Goal: Task Accomplishment & Management: Manage account settings

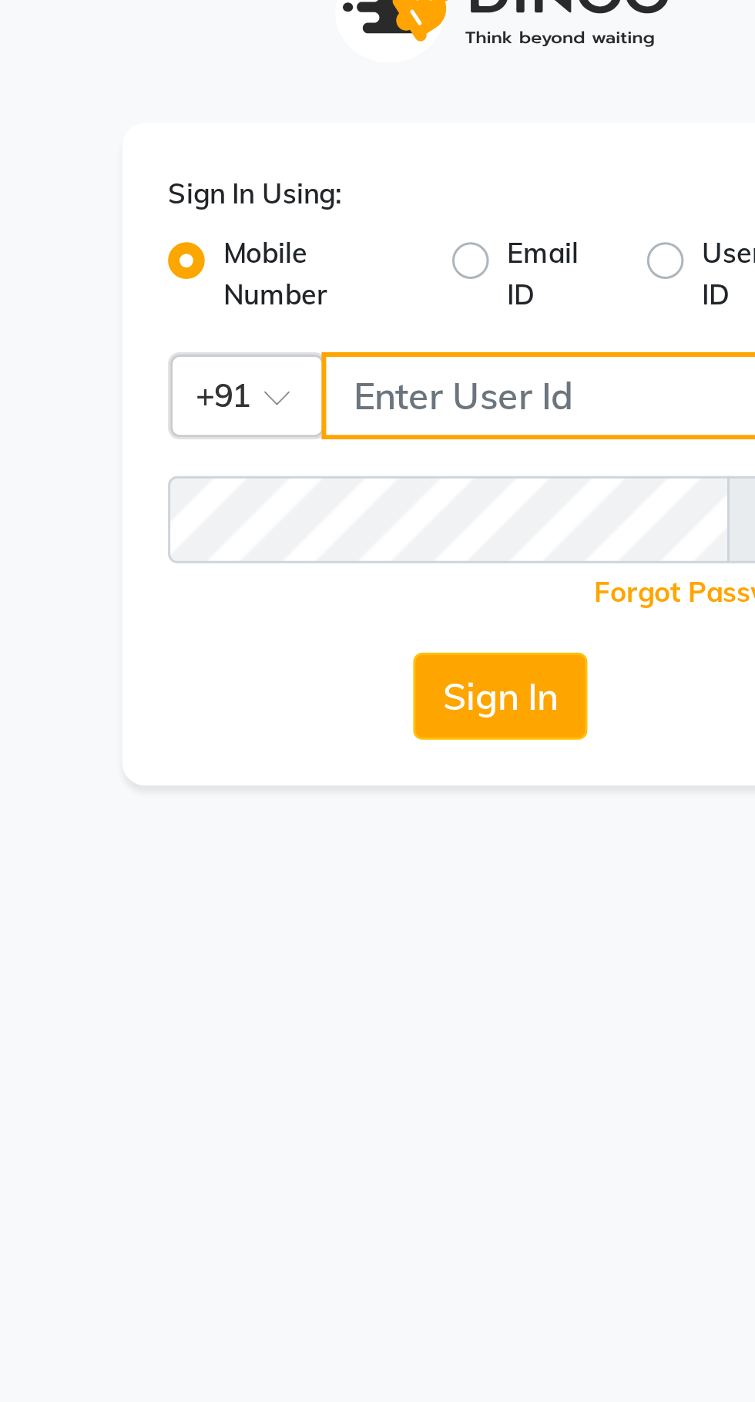
click at [365, 160] on input "Username" at bounding box center [404, 167] width 172 height 29
type input "8450866422"
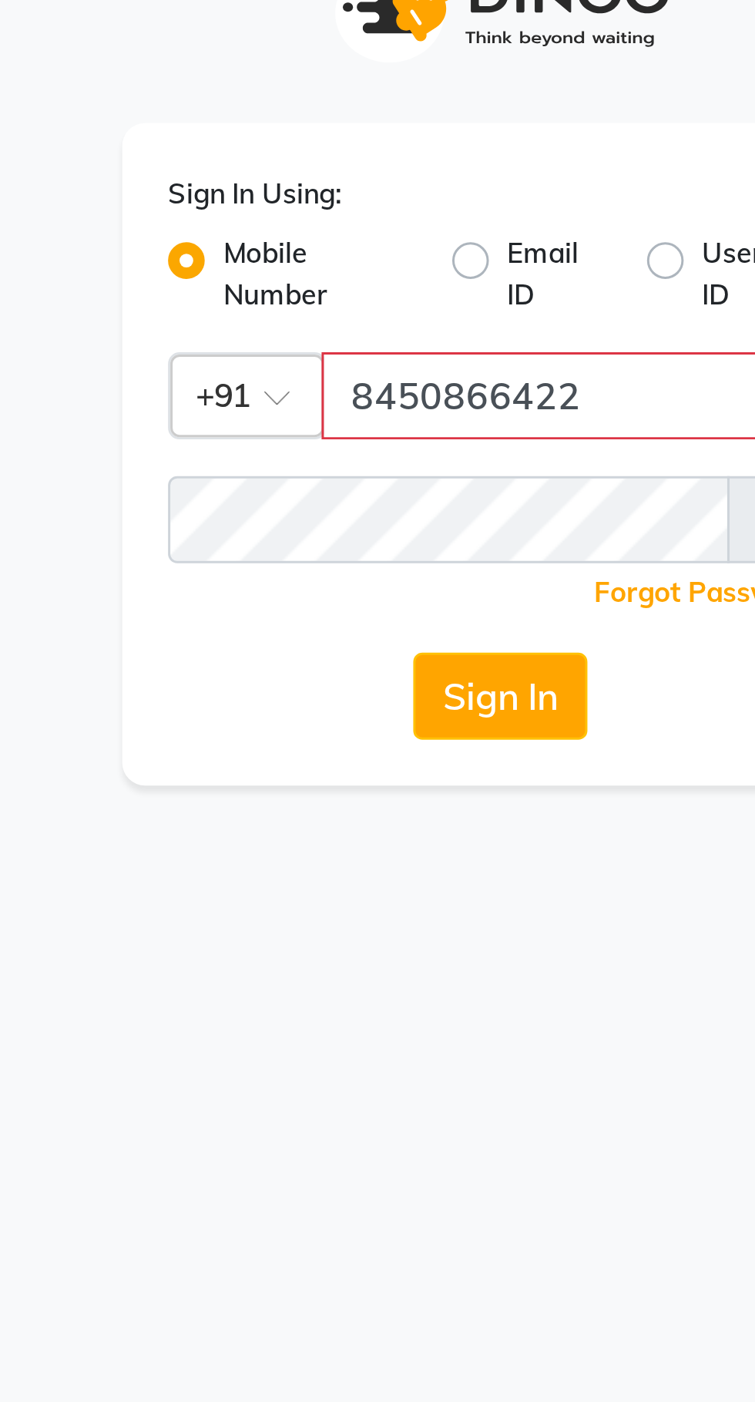
click at [348, 254] on button "Sign In" at bounding box center [377, 268] width 59 height 29
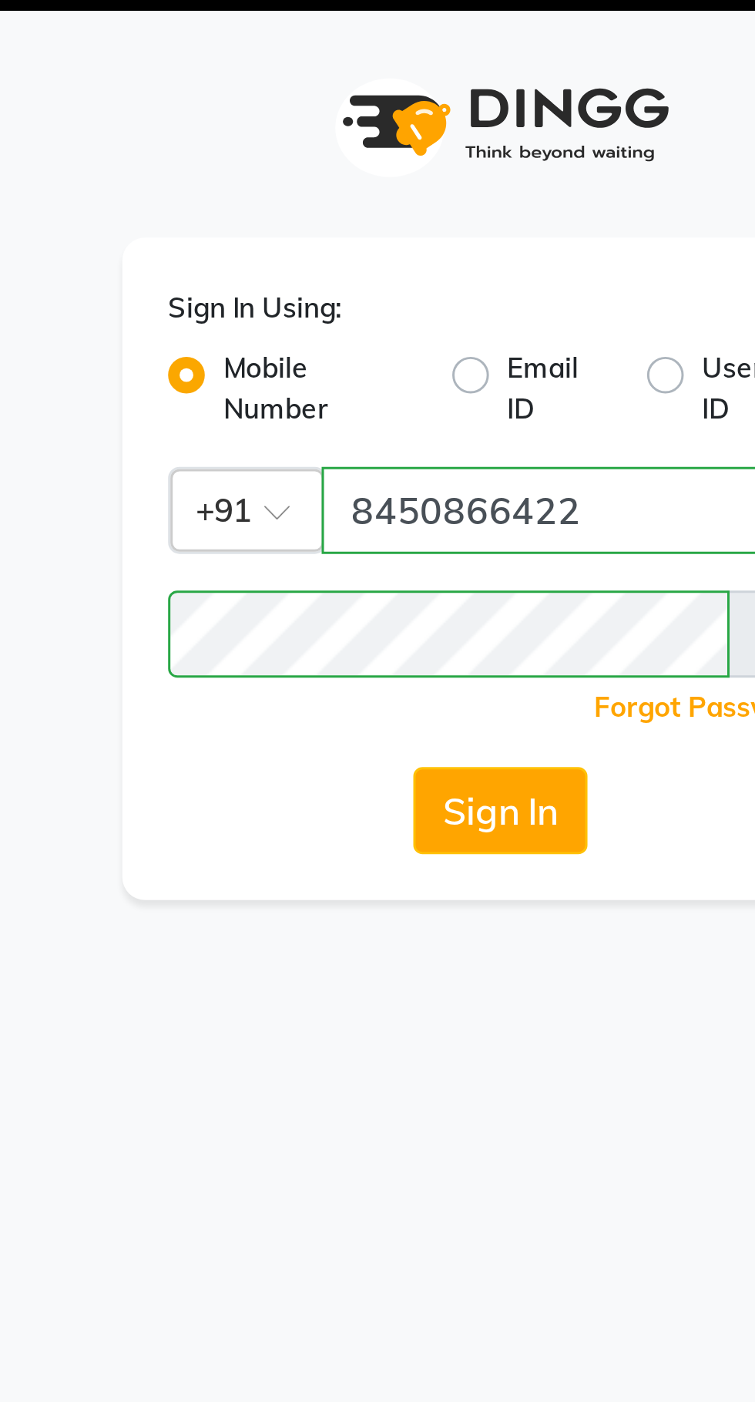
select select
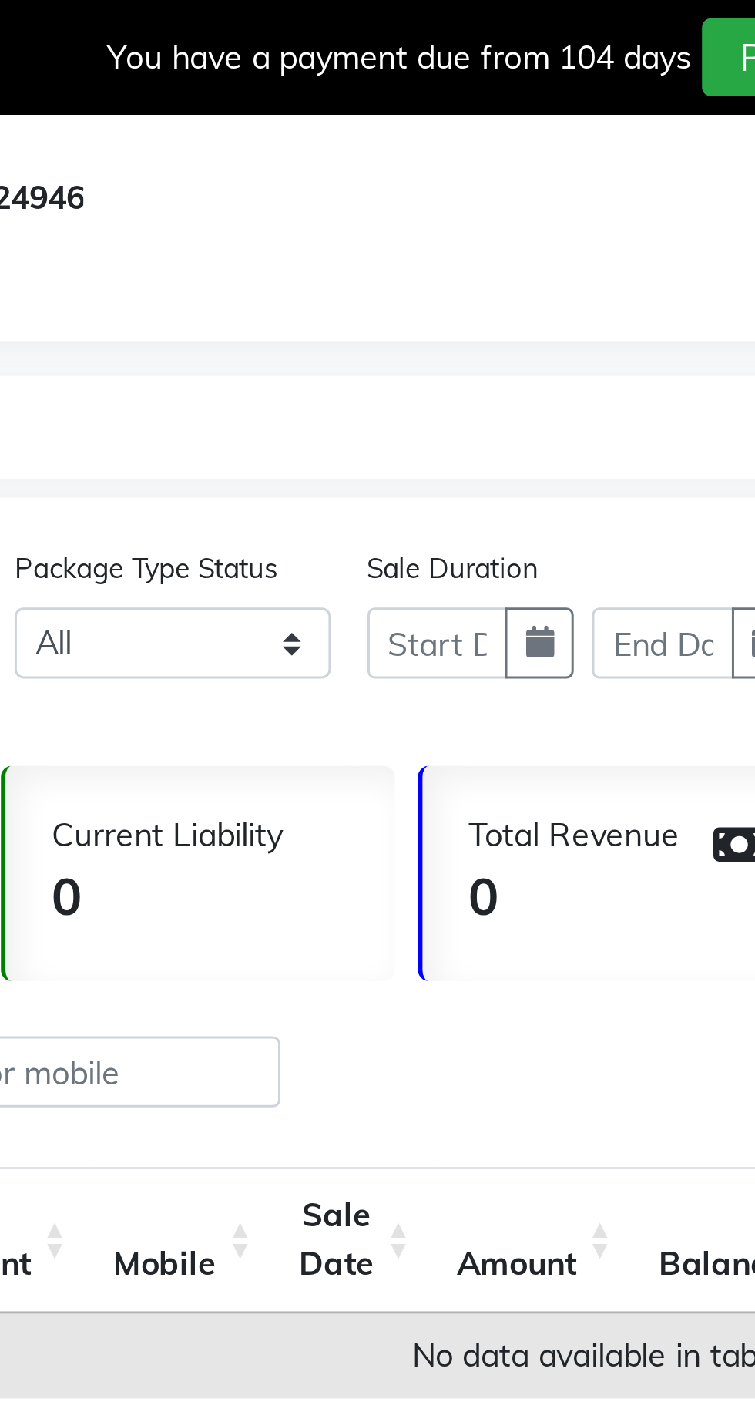
select select "en"
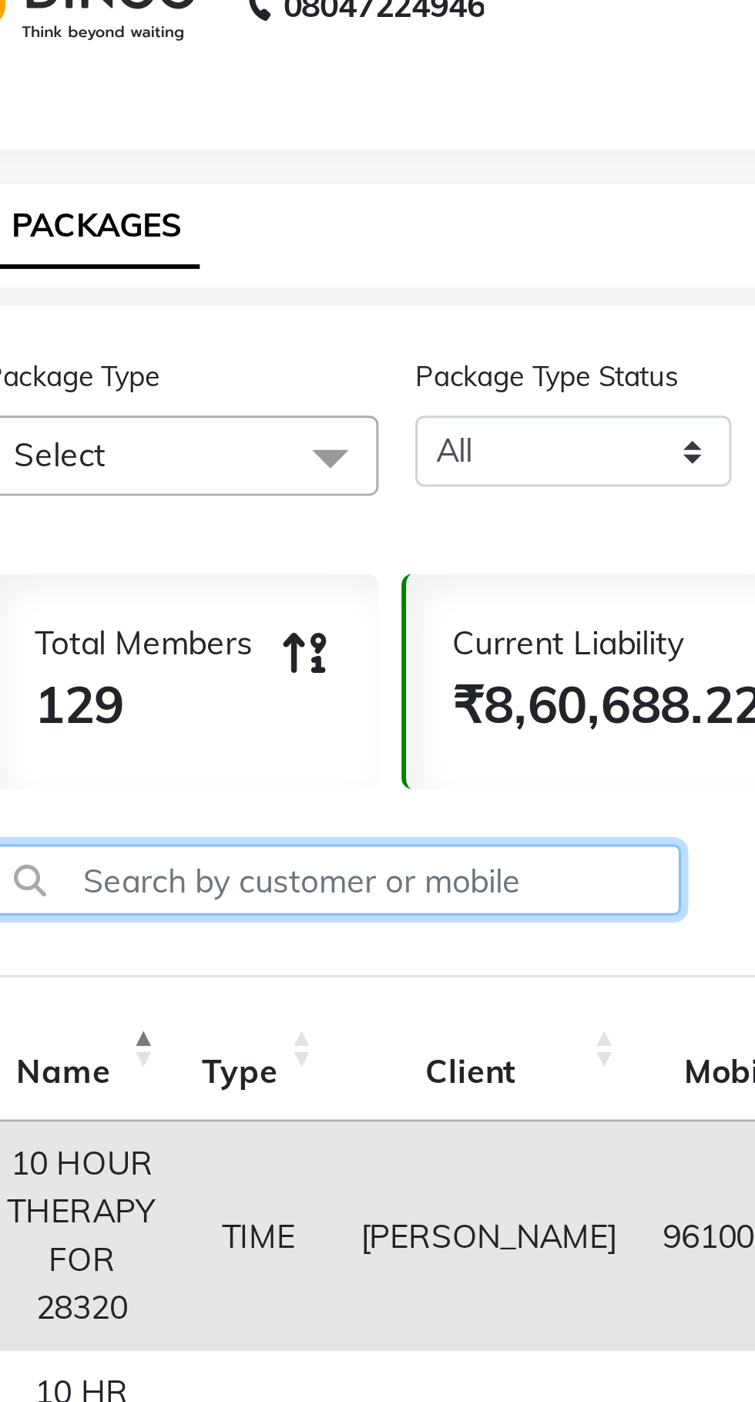
click at [235, 365] on input "text" at bounding box center [187, 360] width 231 height 24
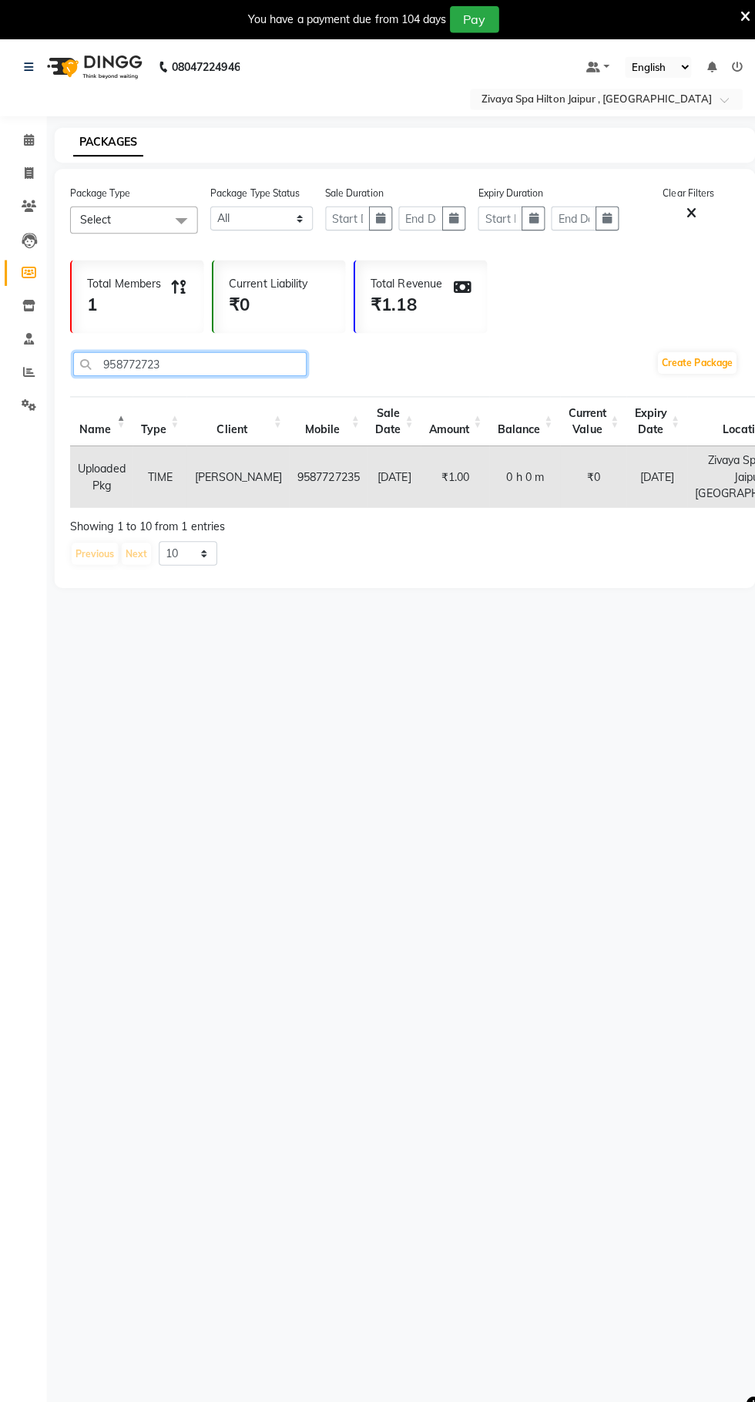
type input "958772723"
